Goal: Task Accomplishment & Management: Use online tool/utility

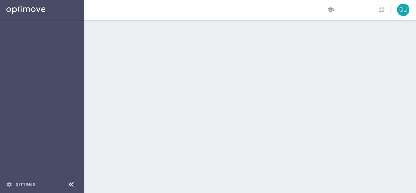
drag, startPoint x: 102, startPoint y: 87, endPoint x: 116, endPoint y: 103, distance: 21.0
click at [104, 89] on div at bounding box center [249, 105] width 331 height 173
drag, startPoint x: 310, startPoint y: 70, endPoint x: 235, endPoint y: 92, distance: 78.5
click at [240, 89] on div at bounding box center [249, 105] width 331 height 173
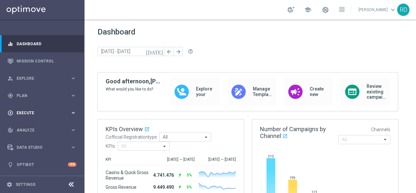
click at [53, 112] on span "Execute" at bounding box center [44, 113] width 54 height 4
click at [46, 111] on span "Execute" at bounding box center [44, 113] width 54 height 4
click at [59, 98] on div "gps_fixed Plan keyboard_arrow_right" at bounding box center [42, 95] width 84 height 17
click at [33, 129] on span "Templates" at bounding box center [40, 128] width 46 height 4
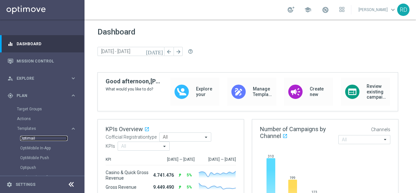
click at [29, 139] on link "Optimail" at bounding box center [43, 138] width 47 height 5
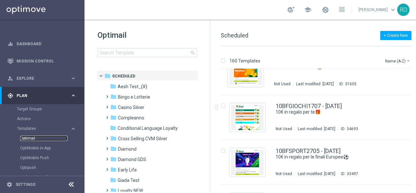
scroll to position [65, 0]
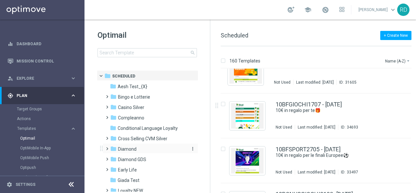
click at [113, 149] on icon "folder" at bounding box center [113, 148] width 6 height 6
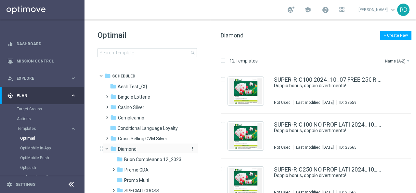
scroll to position [32, 0]
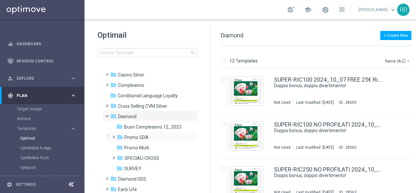
click at [114, 135] on span at bounding box center [112, 134] width 3 height 3
click at [115, 137] on span at bounding box center [116, 135] width 3 height 3
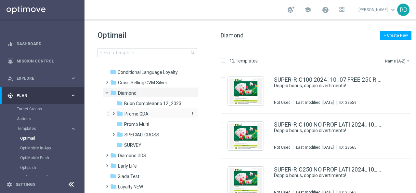
scroll to position [65, 0]
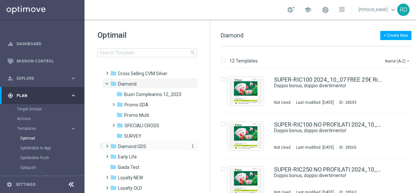
click at [112, 146] on icon "folder" at bounding box center [113, 146] width 6 height 6
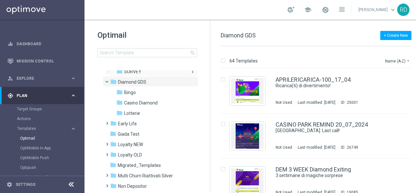
scroll to position [130, 0]
click at [150, 102] on span "Casino Diamond" at bounding box center [140, 102] width 33 height 6
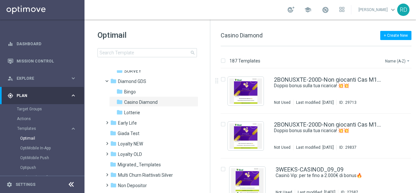
click at [394, 61] on button "Name (A-Z) arrow_drop_down" at bounding box center [397, 61] width 27 height 8
click at [388, 90] on span "Date Modified (Newest)" at bounding box center [387, 89] width 44 height 5
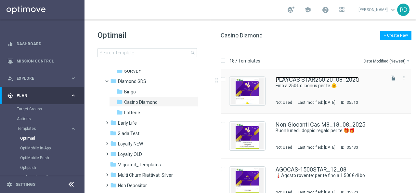
click at [314, 80] on link "PLAYCAS STAR250 20_08_2025" at bounding box center [317, 80] width 83 height 6
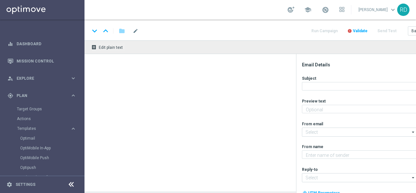
type textarea "Scopri la promozione che ti abbiamo riservato 🌊"
type input "[EMAIL_ADDRESS][DOMAIN_NAME]"
type textarea "Sisal Vip"
type input "[EMAIL_ADDRESS][DOMAIN_NAME]"
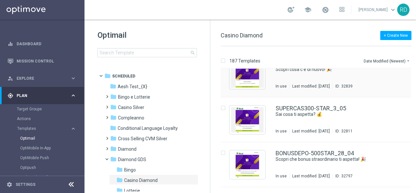
scroll to position [1105, 0]
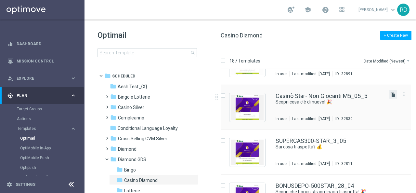
click at [390, 93] on icon "file_copy" at bounding box center [392, 94] width 5 height 5
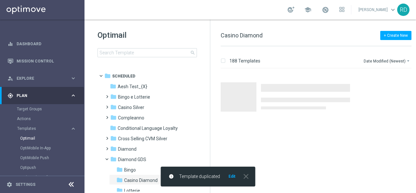
scroll to position [0, 0]
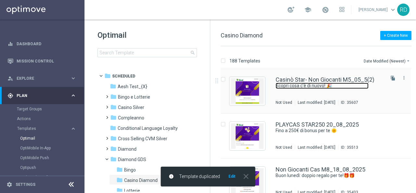
click at [296, 85] on link "Scopri cosa c'è di nuovo! 🎉" at bounding box center [322, 86] width 93 height 6
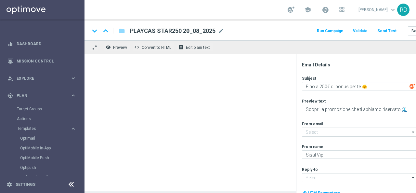
type textarea "Scopri cosa c'è di nuovo! 🎉"
type textarea "30€ di bonus per te ⭐"
type input "[EMAIL_ADDRESS][DOMAIN_NAME]"
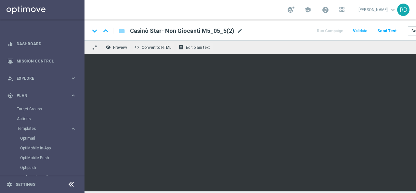
click at [237, 31] on span "mode_edit" at bounding box center [240, 31] width 6 height 6
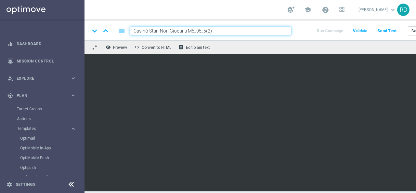
drag, startPoint x: 222, startPoint y: 32, endPoint x: 190, endPoint y: 33, distance: 32.6
click at [190, 33] on input "Casinò Star- Non Giocanti M5_05_5(2)" at bounding box center [210, 31] width 161 height 8
click at [201, 30] on input "Casinò Star- Non Giocanti M8_25>_08" at bounding box center [210, 31] width 161 height 8
type input "Casinò Star- Non Giocanti M8_25_08"
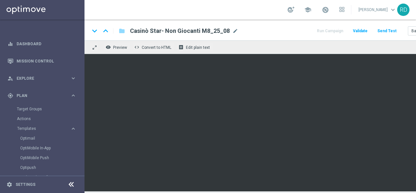
click at [386, 30] on button "Send Test" at bounding box center [386, 31] width 21 height 9
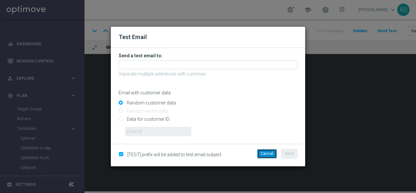
click at [267, 151] on button "Cancel" at bounding box center [267, 153] width 20 height 9
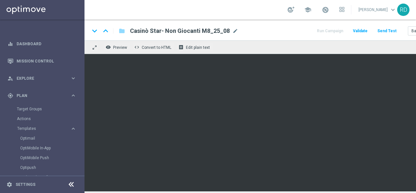
scroll to position [0, 41]
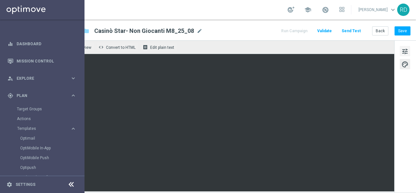
click at [401, 52] on span "tune" at bounding box center [404, 51] width 7 height 8
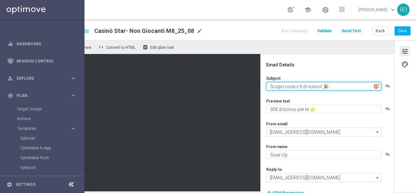
drag, startPoint x: 333, startPoint y: 87, endPoint x: 278, endPoint y: 88, distance: 55.3
click at [278, 88] on textarea "Scopri cosa c'è di nuovo! 🎉" at bounding box center [323, 86] width 115 height 8
click at [322, 86] on textarea "Scopri cosa c'è di nuovo! 🎉" at bounding box center [323, 86] width 115 height 8
drag, startPoint x: 321, startPoint y: 86, endPoint x: 290, endPoint y: 86, distance: 31.5
click at [290, 86] on textarea "Scopri cosa c'è di nuovo! 🎉" at bounding box center [323, 86] width 115 height 8
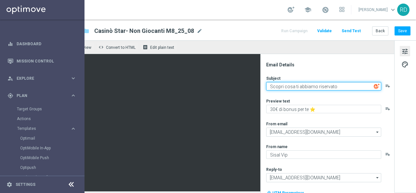
click at [337, 85] on textarea "Scopri cosa ti abbiamo riservato" at bounding box center [323, 86] width 115 height 8
click at [334, 87] on textarea "Scopri cosa ti abbiamo riservato" at bounding box center [323, 86] width 115 height 8
paste textarea "☀️"
click at [328, 86] on textarea "Scopri cosa ti abbiamo riservato ☀️" at bounding box center [323, 86] width 115 height 8
type textarea "Scopri cosa ti abbiamo riservato! ☀️"
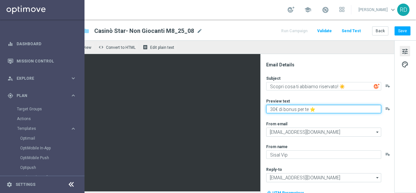
drag, startPoint x: 267, startPoint y: 110, endPoint x: 258, endPoint y: 110, distance: 9.8
click at [260, 110] on div "Email Details Subject Scopri cosa ti abbiamo riservato! ☀️ playlist_add Preview…" at bounding box center [327, 123] width 134 height 139
drag, startPoint x: 293, startPoint y: 110, endPoint x: 301, endPoint y: 110, distance: 7.5
click at [294, 110] on textarea "200€ di bonus per te ⭐" at bounding box center [323, 109] width 115 height 8
click at [319, 110] on textarea "200€ di bonus regalo per te ⭐" at bounding box center [323, 109] width 115 height 8
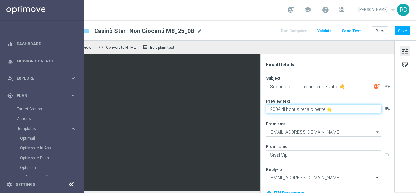
type textarea "200€ di bonus regalo per te! ⭐"
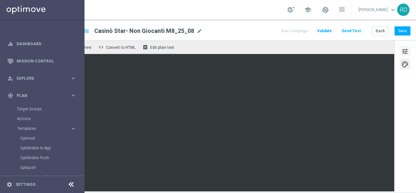
click at [401, 52] on span "tune" at bounding box center [404, 51] width 7 height 8
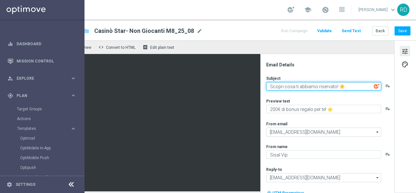
drag, startPoint x: 339, startPoint y: 84, endPoint x: 332, endPoint y: 85, distance: 6.9
click at [332, 85] on textarea "Scopri cosa ti abbiamo riservato! ☀️" at bounding box center [323, 86] width 115 height 8
paste textarea "😎"
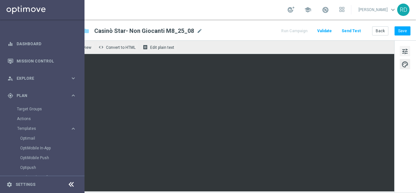
click at [401, 50] on span "tune" at bounding box center [404, 51] width 7 height 8
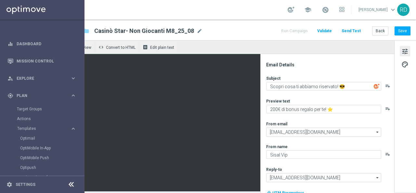
click at [374, 86] on img at bounding box center [377, 86] width 6 height 6
drag, startPoint x: 310, startPoint y: 86, endPoint x: 255, endPoint y: 86, distance: 55.2
click at [208, 32] on div "keyboard_arrow_down keyboard_arrow_up folder Casinò Star- Non Giocanti M8_25_08…" at bounding box center [232, 105] width 367 height 172
paste textarea "Non crederai a quello che abbiamo in serbo per te! 🎉"
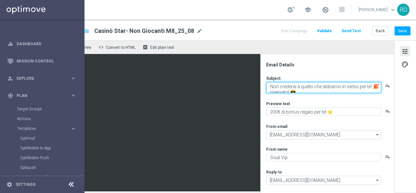
click at [307, 88] on textarea "Non crederai a quello che abbiamo in serbo per te! 🎉 riservato! 😎" at bounding box center [323, 87] width 115 height 11
drag, startPoint x: 334, startPoint y: 86, endPoint x: 365, endPoint y: 85, distance: 30.9
click at [365, 85] on textarea "Non crederai a quello che abbiamo in serbo per te! 🎉 riservato! 😎" at bounding box center [323, 87] width 115 height 11
click at [284, 91] on textarea "Non crederai a quello che abbiamo in serbo per te! 🎉 riservato! 😎" at bounding box center [323, 87] width 115 height 11
drag, startPoint x: 284, startPoint y: 91, endPoint x: 256, endPoint y: 92, distance: 27.3
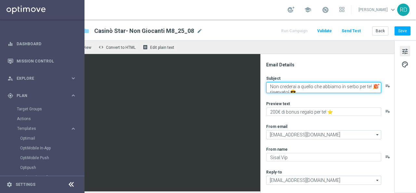
click at [260, 92] on div "Email Details Subject Non crederai a quello che abbiamo in serbo per te! 🎉 rise…" at bounding box center [327, 123] width 134 height 139
drag, startPoint x: 363, startPoint y: 86, endPoint x: 334, endPoint y: 88, distance: 29.0
click at [334, 88] on textarea "Non crederai a quello che abbiamo in serbo per te! 🎉 riservato! 😎" at bounding box center [323, 87] width 115 height 11
paste textarea "riservato!"
click at [313, 87] on textarea "Non crederai a quello che abbiamo riservato! ! 🎉 riservato! 😎" at bounding box center [323, 87] width 115 height 11
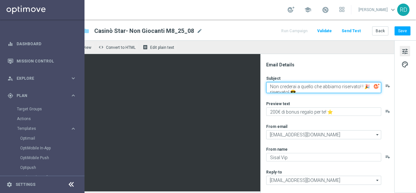
click at [333, 87] on textarea "Non crederai a quello che abbiamo riservato! ! 🎉 riservato! 😎" at bounding box center [323, 87] width 115 height 11
click at [316, 87] on textarea "Non crederai a quello che abbiamo riservato! ! 🎉 riservato! 😎" at bounding box center [323, 87] width 115 height 11
click at [306, 91] on textarea "Non crederai a quello che ti abbiamo riservato! ! 🎉 riservato! 😎" at bounding box center [323, 87] width 115 height 11
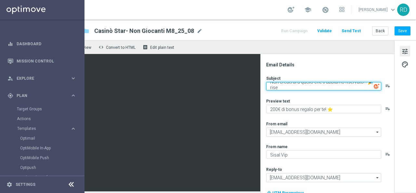
scroll to position [0, 0]
click at [359, 84] on textarea "Non crederai a quello che ti abbiamo riservato! ! 🎉" at bounding box center [323, 86] width 115 height 8
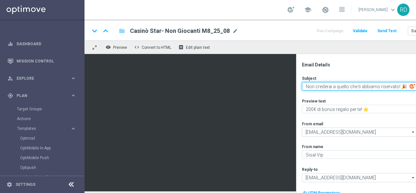
scroll to position [0, 41]
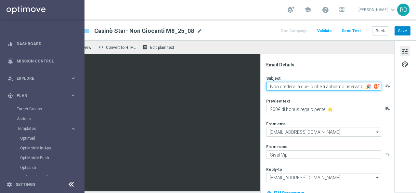
type textarea "Non crederai a quello che ti abbiamo riservato! 🎉"
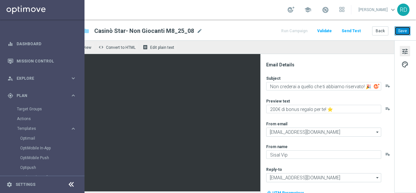
click at [401, 31] on button "Save" at bounding box center [403, 30] width 16 height 9
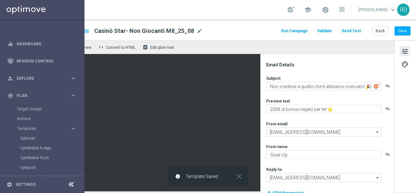
scroll to position [0, 0]
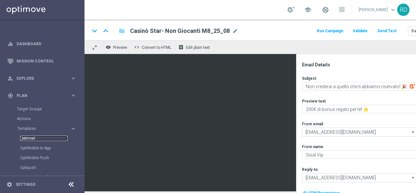
click at [29, 137] on link "Optimail" at bounding box center [43, 138] width 47 height 5
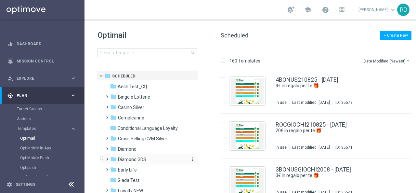
click at [123, 157] on span "Diamond GDS" at bounding box center [132, 159] width 28 height 6
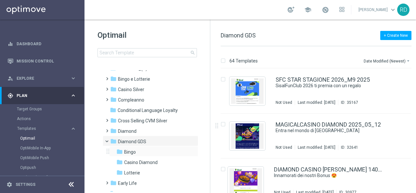
scroll to position [32, 0]
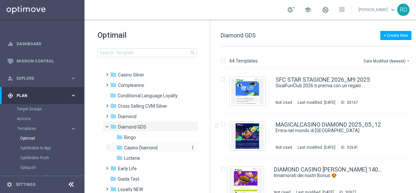
click at [140, 149] on span "Casino Diamond" at bounding box center [140, 148] width 33 height 6
